Goal: Information Seeking & Learning: Learn about a topic

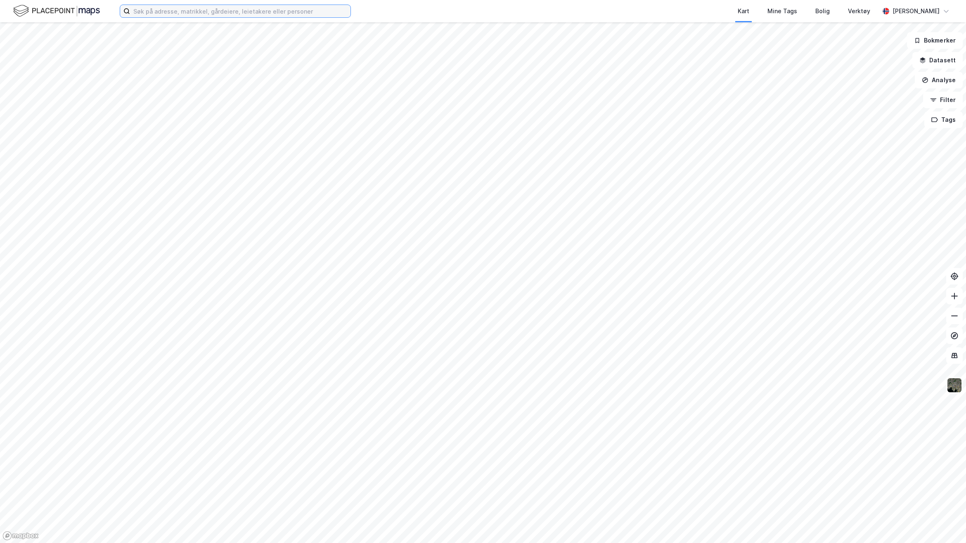
click at [166, 12] on input at bounding box center [240, 11] width 220 height 12
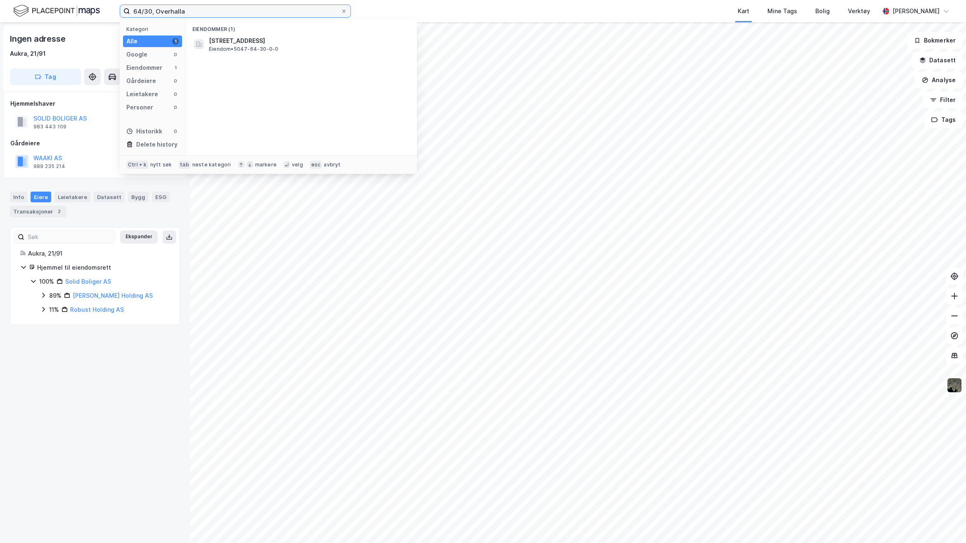
type input "64/30, Overhalla"
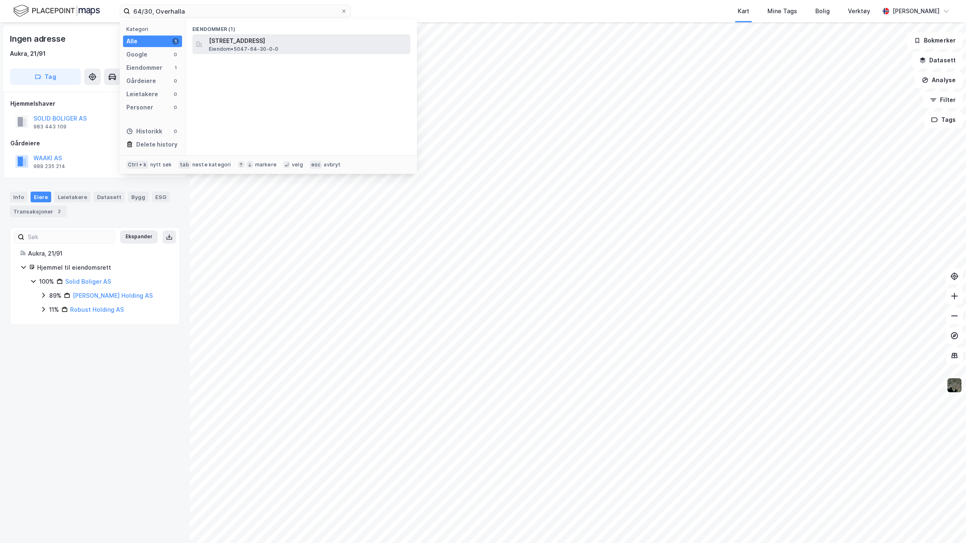
click at [258, 38] on span "[STREET_ADDRESS]" at bounding box center [308, 41] width 198 height 10
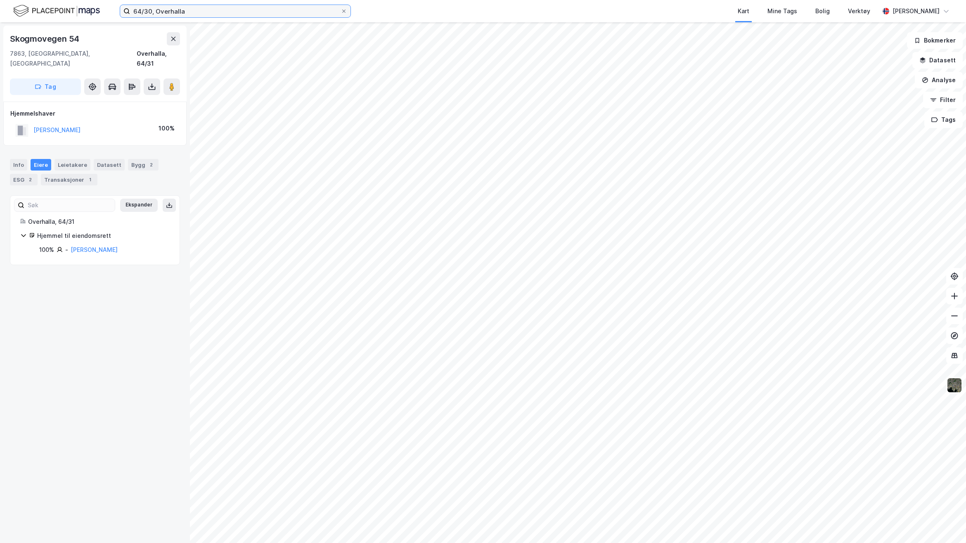
drag, startPoint x: 191, startPoint y: 11, endPoint x: 68, endPoint y: 3, distance: 123.3
click at [68, 3] on div "64/30, Overhalla Kart Mine Tags Bolig Verktøy [PERSON_NAME]" at bounding box center [483, 11] width 966 height 22
type input "9"
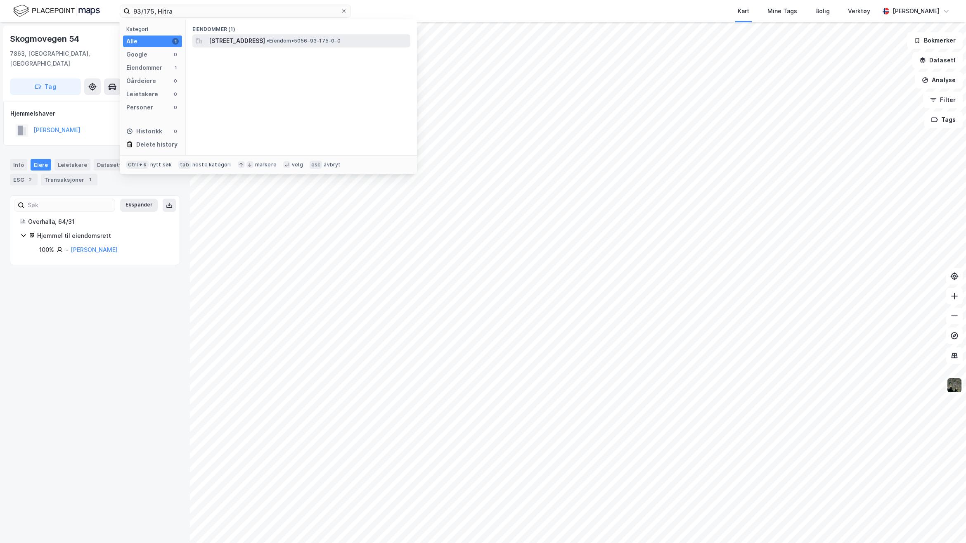
click at [244, 39] on span "[STREET_ADDRESS]" at bounding box center [237, 41] width 56 height 10
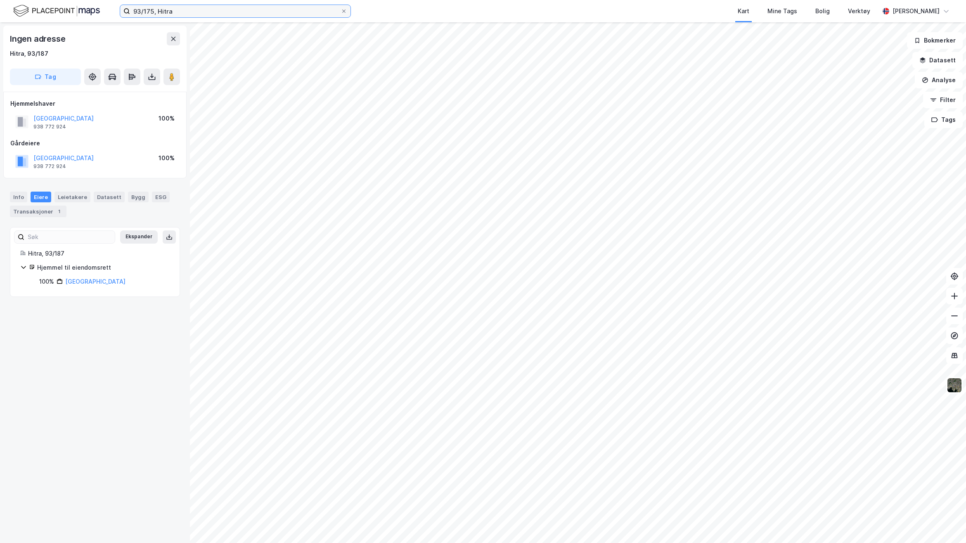
drag, startPoint x: 100, startPoint y: 13, endPoint x: -21, endPoint y: 9, distance: 121.0
click at [0, 9] on html "93/175, Hitra Kart Mine Tags Bolig Verktøy [PERSON_NAME] Ingen adresse Hitra, 9…" at bounding box center [483, 271] width 966 height 543
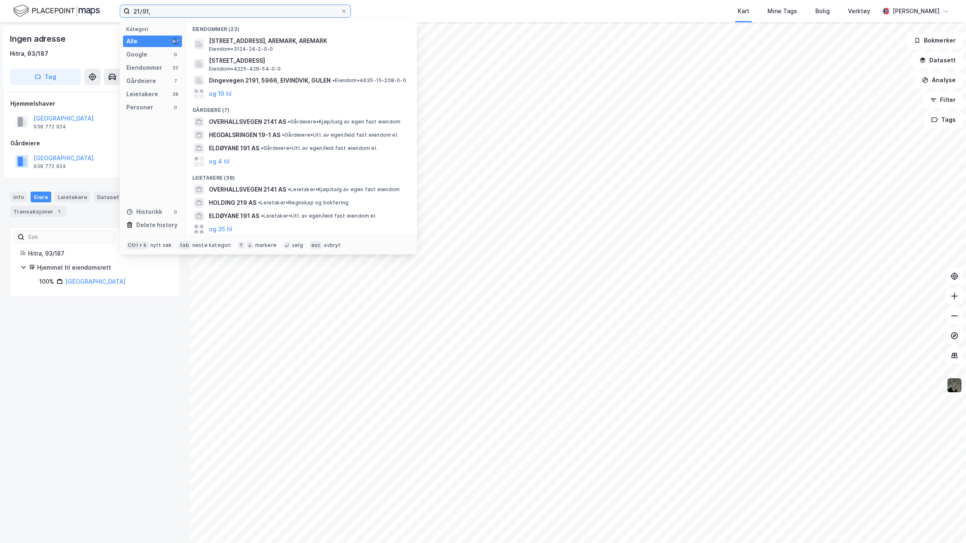
type input "21/91,"
